Goal: Navigation & Orientation: Find specific page/section

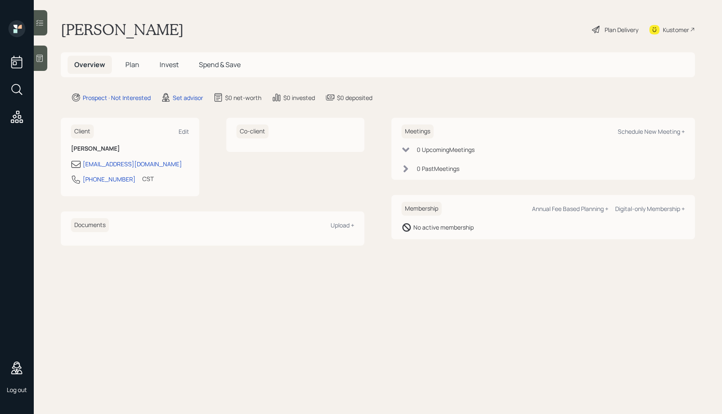
click at [683, 26] on div "Kustomer" at bounding box center [676, 29] width 26 height 9
click at [44, 27] on icon at bounding box center [39, 23] width 8 height 8
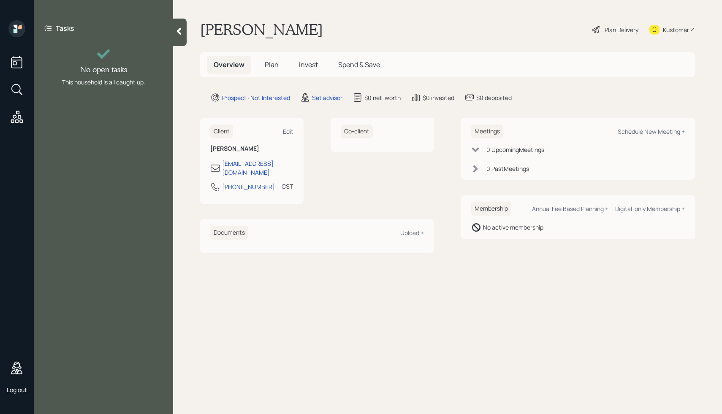
click at [180, 32] on icon at bounding box center [179, 31] width 8 height 8
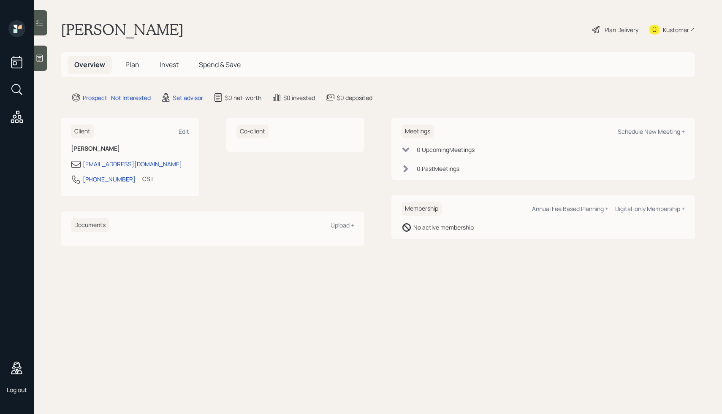
click at [39, 55] on icon at bounding box center [40, 58] width 6 height 7
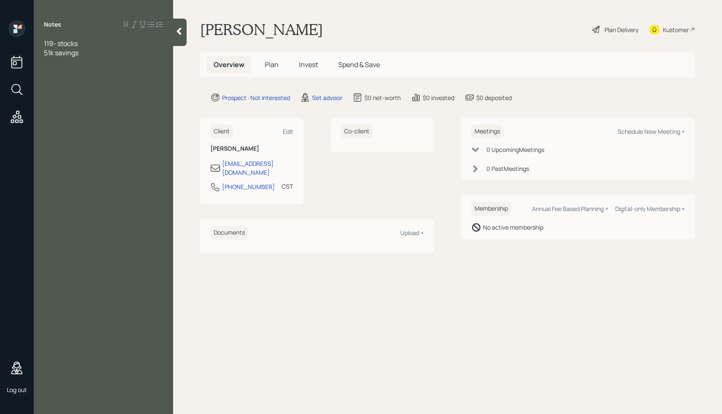
click at [177, 29] on icon at bounding box center [179, 31] width 8 height 8
